Goal: Find contact information: Find contact information

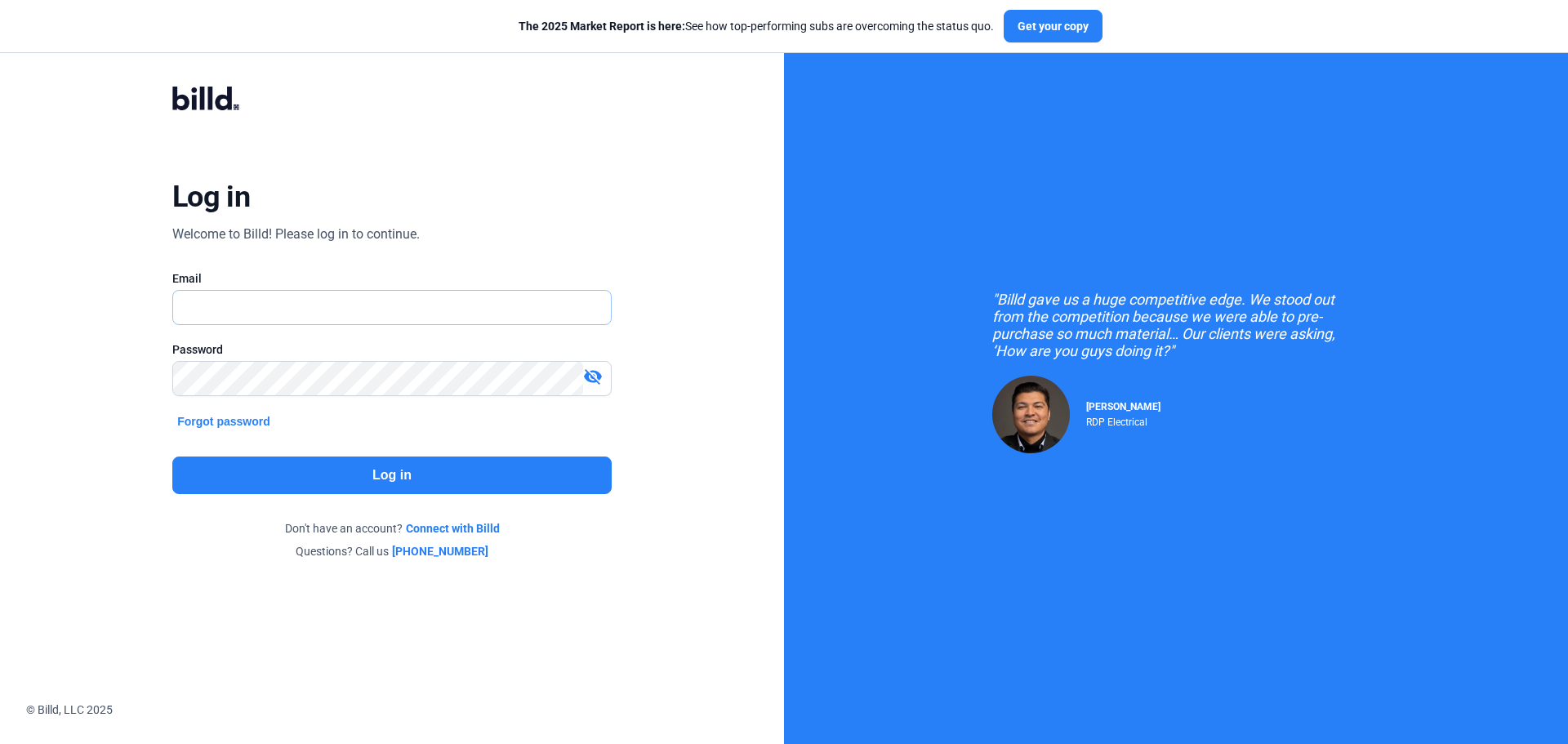
type input "[EMAIL_ADDRESS][DOMAIN_NAME]"
click at [389, 480] on button "Log in" at bounding box center [392, 475] width 439 height 37
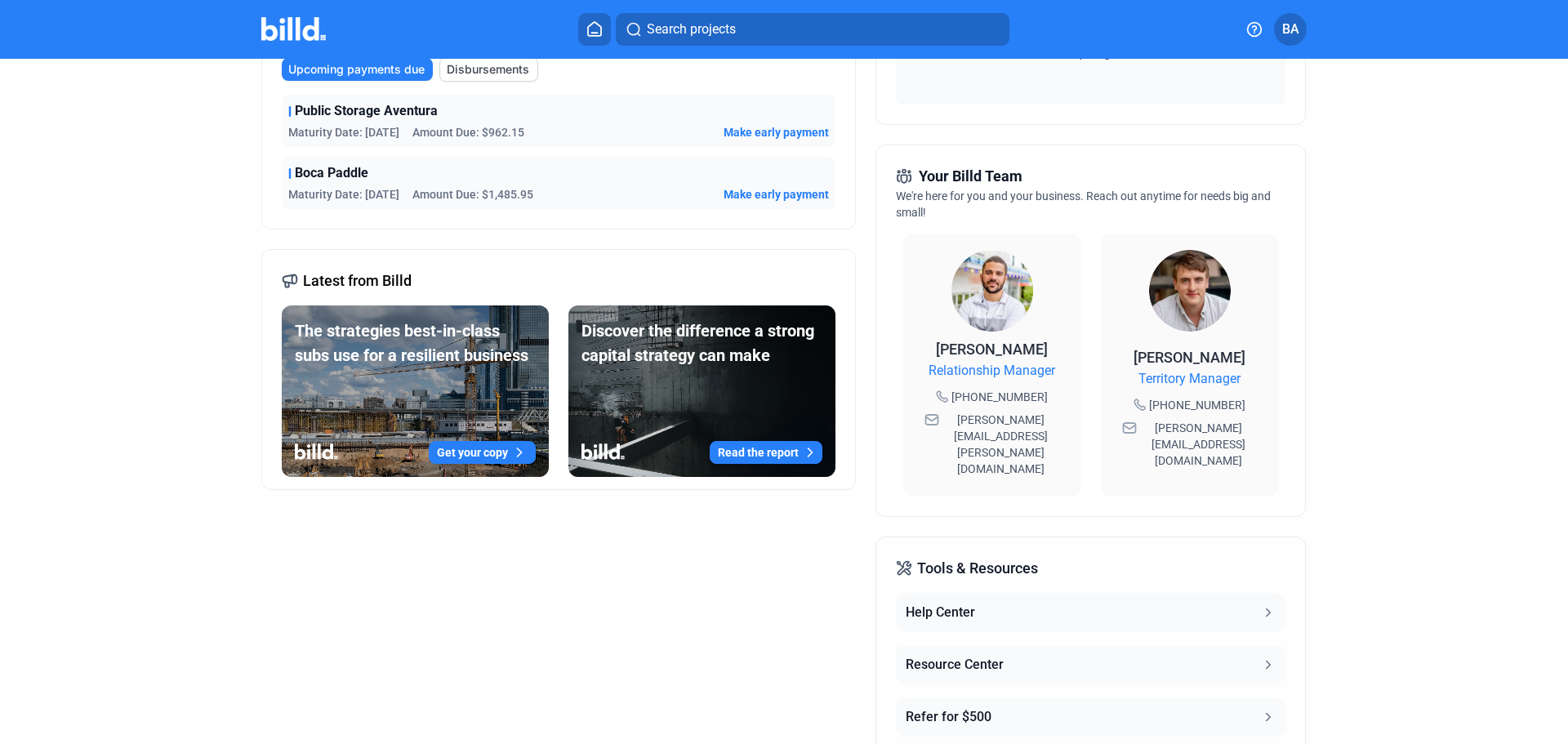
scroll to position [327, 0]
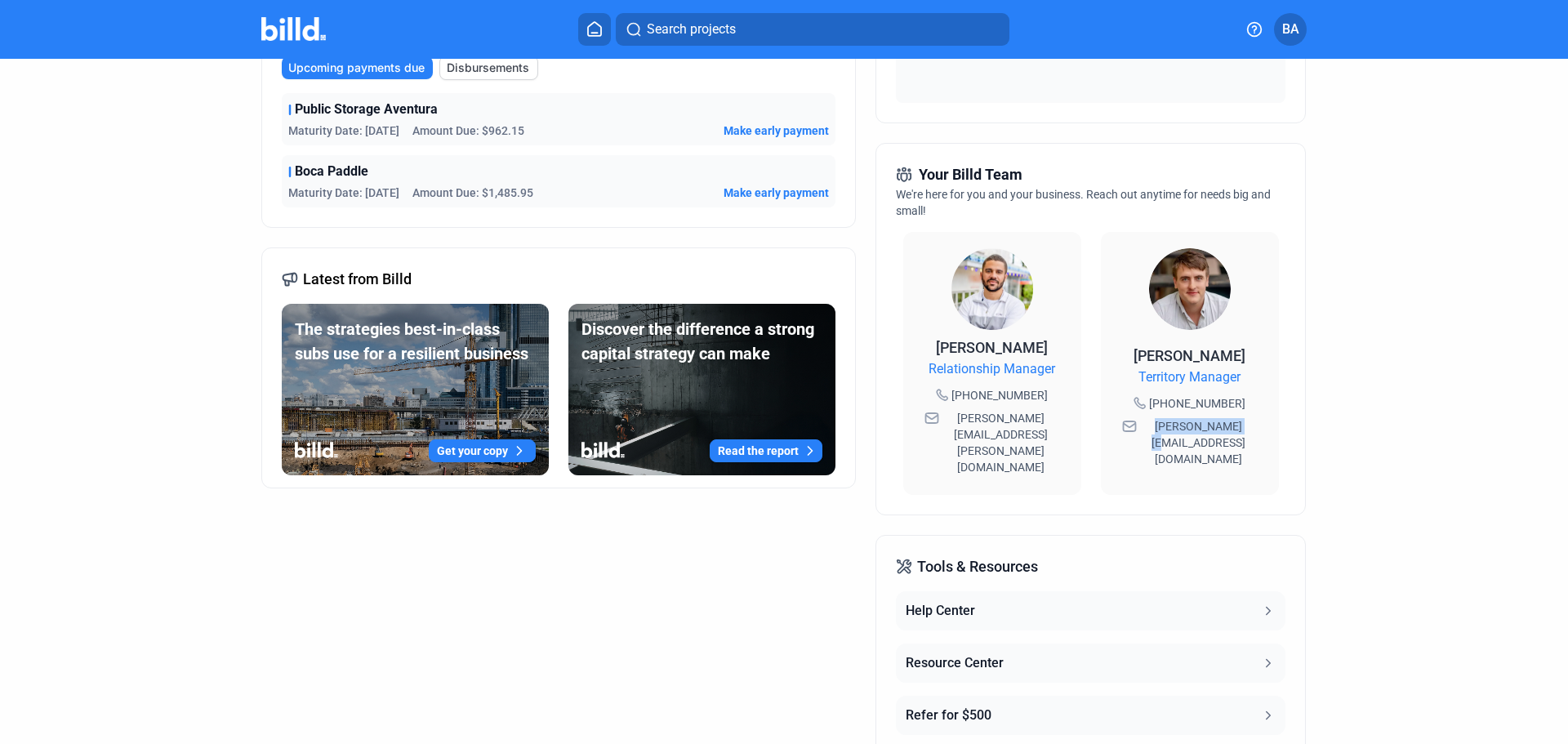
drag, startPoint x: 1237, startPoint y: 425, endPoint x: 1156, endPoint y: 416, distance: 81.5
click at [1156, 416] on div "[PERSON_NAME][EMAIL_ADDRESS][DOMAIN_NAME]" at bounding box center [1190, 443] width 146 height 55
copy span "[PERSON_NAME][EMAIL_ADDRESS][DOMAIN_NAME]"
